Goal: Book appointment/travel/reservation

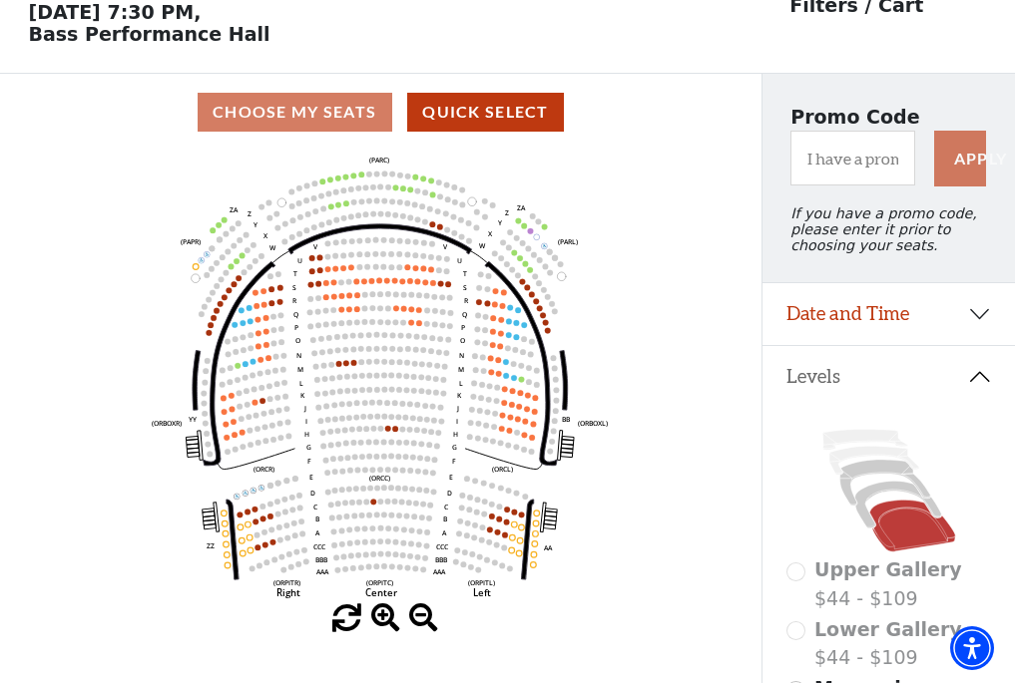
scroll to position [93, 0]
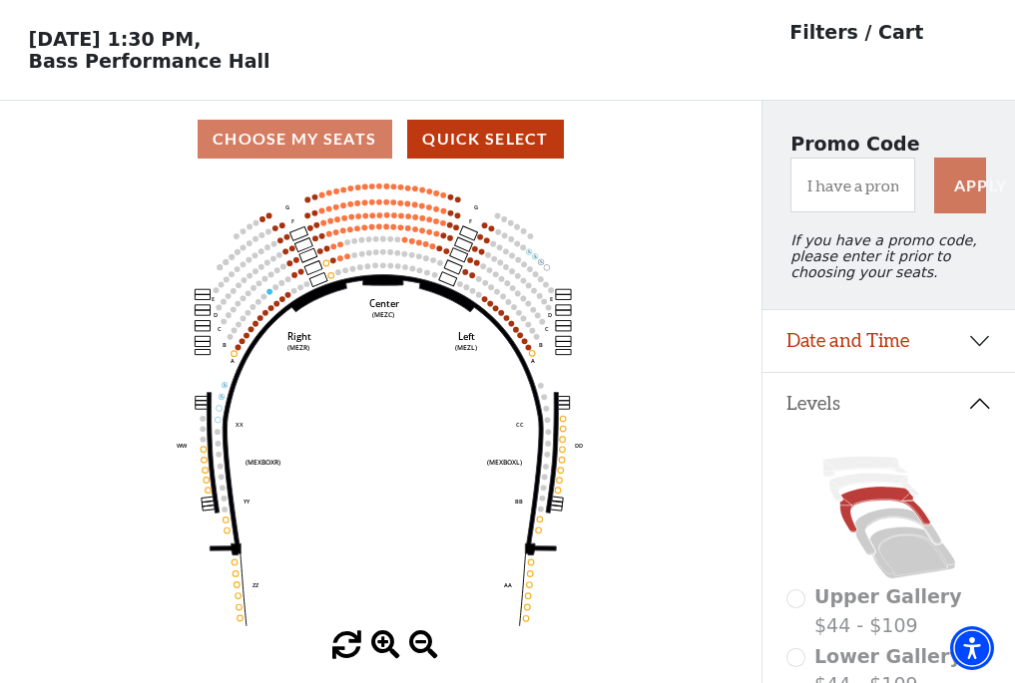
scroll to position [93, 0]
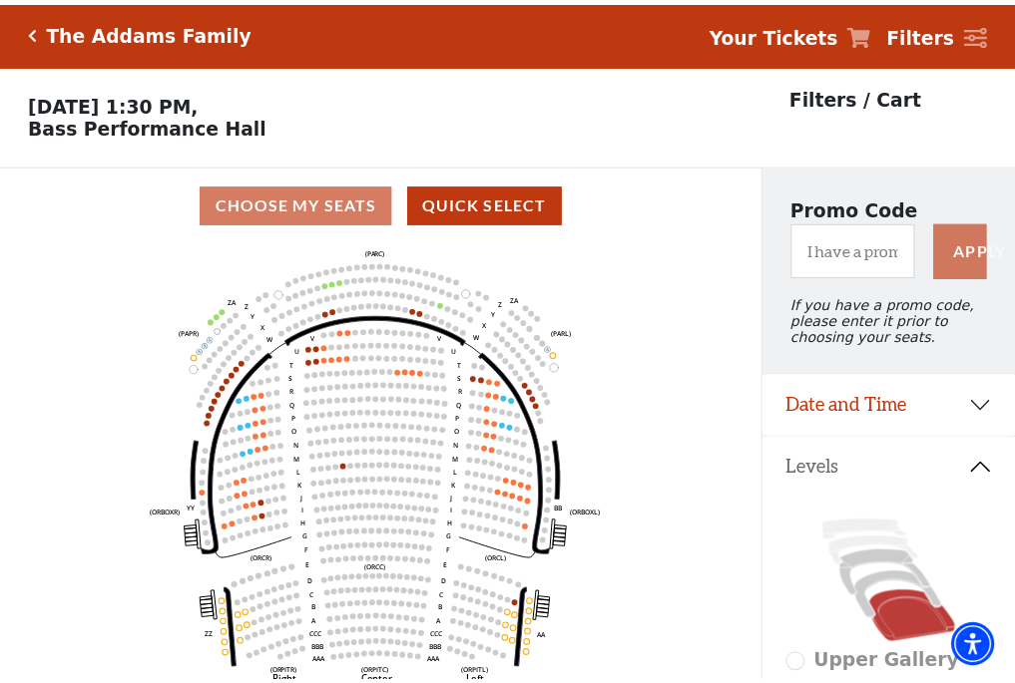
scroll to position [93, 0]
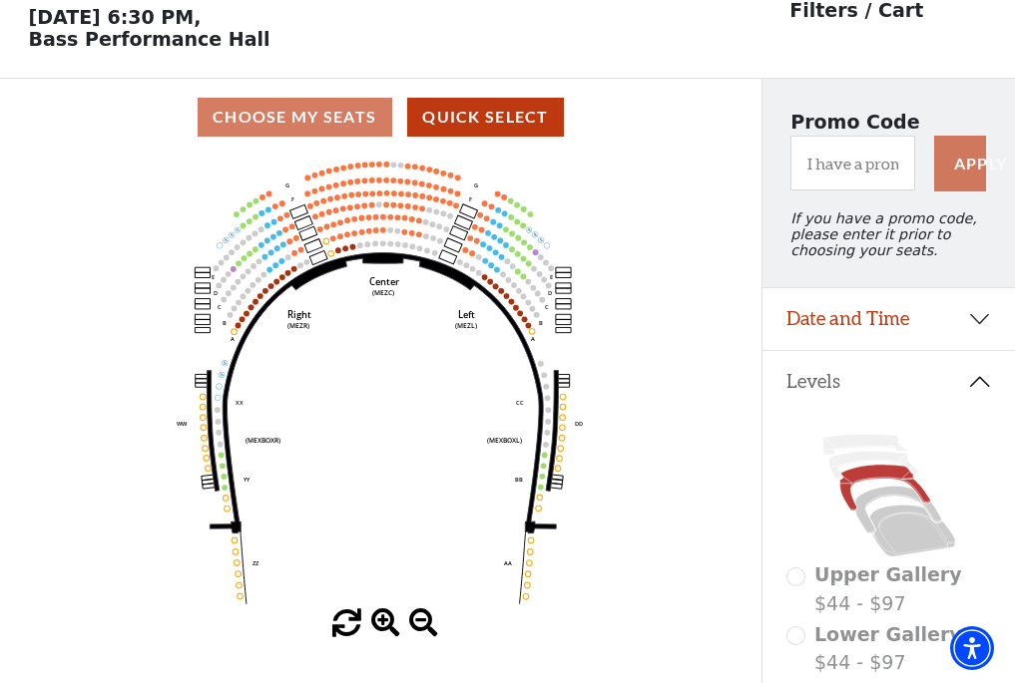
scroll to position [93, 0]
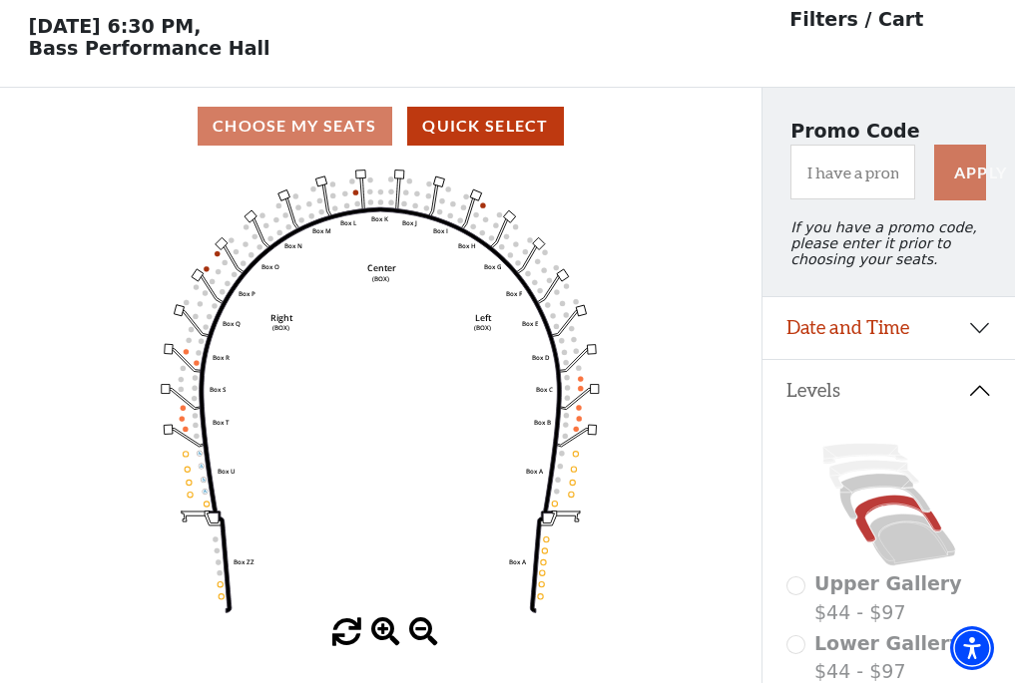
scroll to position [93, 0]
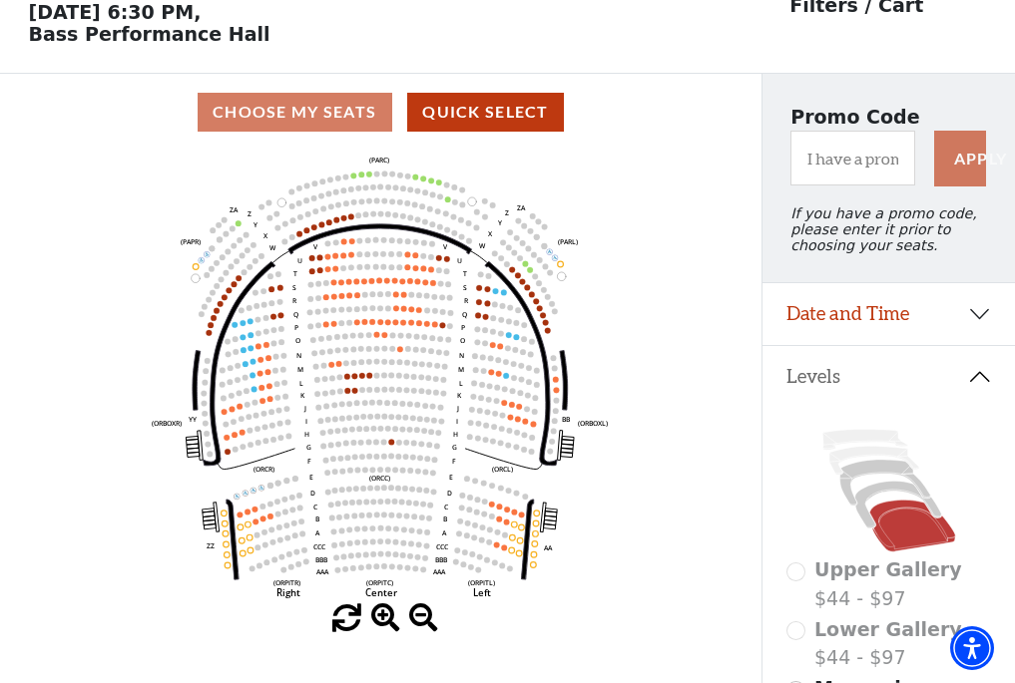
scroll to position [93, 0]
